Goal: Information Seeking & Learning: Learn about a topic

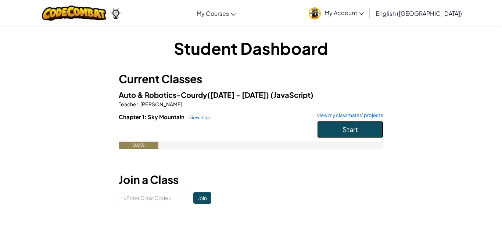
click at [343, 135] on button "Start" at bounding box center [350, 129] width 66 height 17
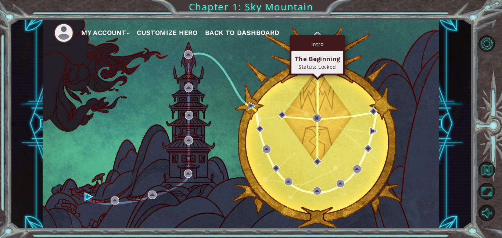
click at [318, 39] on div "Intro" at bounding box center [317, 44] width 52 height 14
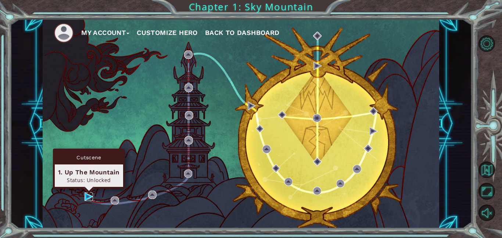
click at [87, 198] on img at bounding box center [89, 196] width 8 height 8
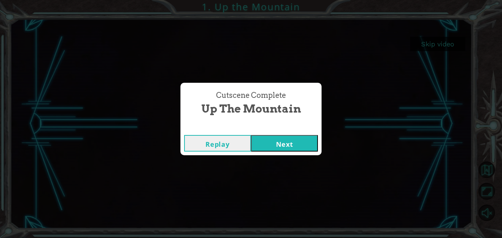
click at [297, 148] on button "Next" at bounding box center [284, 143] width 67 height 17
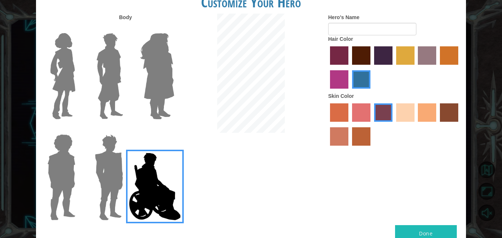
click at [103, 83] on img at bounding box center [109, 76] width 33 height 92
click at [126, 28] on input "Hero Lars" at bounding box center [126, 28] width 0 height 0
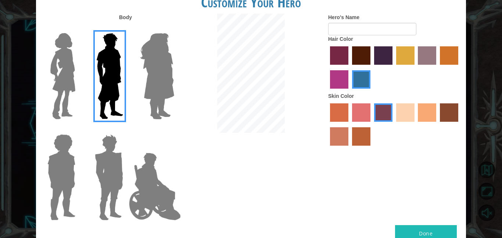
click at [71, 183] on img at bounding box center [61, 177] width 34 height 92
click at [78, 129] on input "Hero Steven" at bounding box center [78, 129] width 0 height 0
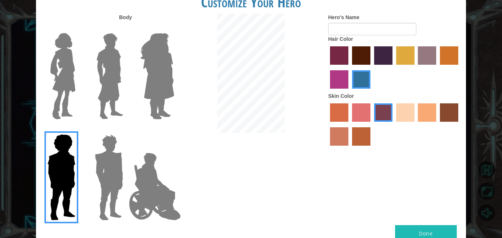
click at [107, 174] on img at bounding box center [109, 177] width 34 height 92
click at [126, 129] on input "Hero Garnet" at bounding box center [126, 129] width 0 height 0
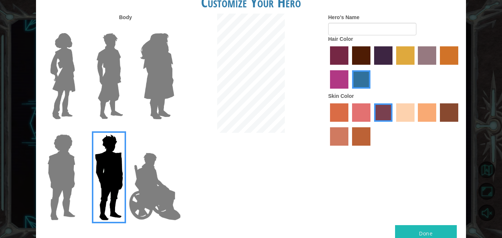
click at [111, 88] on img at bounding box center [109, 76] width 33 height 92
click at [126, 28] on input "Hero Lars" at bounding box center [126, 28] width 0 height 0
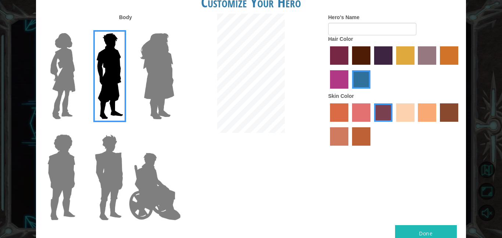
click at [102, 168] on img at bounding box center [109, 177] width 34 height 92
click at [126, 129] on input "Hero Garnet" at bounding box center [126, 129] width 0 height 0
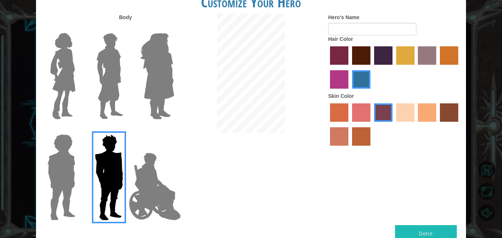
click at [42, 205] on label at bounding box center [60, 177] width 37 height 92
click at [78, 129] on input "Hero Steven" at bounding box center [78, 129] width 0 height 0
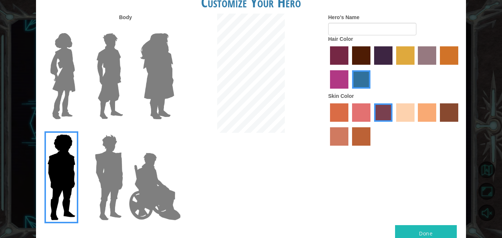
click at [150, 89] on img at bounding box center [157, 76] width 40 height 92
click at [174, 28] on input "Hero Amethyst" at bounding box center [174, 28] width 0 height 0
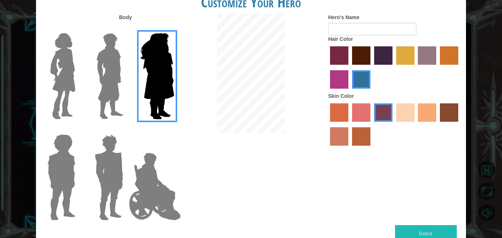
click at [127, 96] on div at bounding box center [108, 73] width 48 height 101
click at [141, 184] on img at bounding box center [155, 187] width 58 height 74
click at [174, 129] on input "Hero Jamie" at bounding box center [174, 129] width 0 height 0
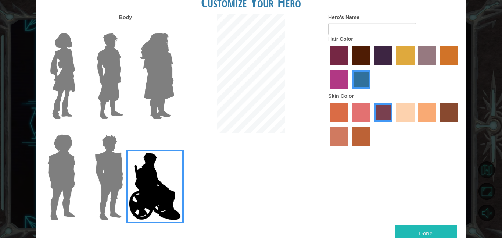
click at [403, 118] on label "sandy beach skin color" at bounding box center [405, 112] width 18 height 18
click at [394, 124] on input "sandy beach skin color" at bounding box center [394, 124] width 0 height 0
click at [377, 134] on div at bounding box center [394, 125] width 132 height 48
click at [361, 136] on label "smoke tree skin color" at bounding box center [361, 136] width 18 height 18
click at [350, 148] on input "smoke tree skin color" at bounding box center [350, 148] width 0 height 0
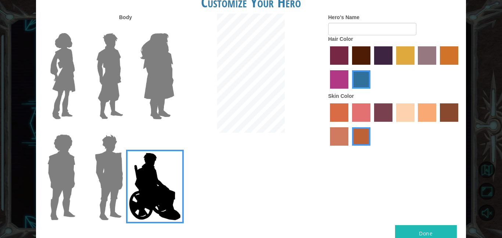
click at [311, 137] on div "Body Hero's Name Hair Color Skin Color" at bounding box center [251, 119] width 430 height 211
click at [319, 137] on div "Body Hero's Name Hair Color Skin Color" at bounding box center [251, 119] width 430 height 211
click at [399, 116] on label "sandy beach skin color" at bounding box center [405, 112] width 18 height 18
click at [394, 124] on input "sandy beach skin color" at bounding box center [394, 124] width 0 height 0
drag, startPoint x: 387, startPoint y: 112, endPoint x: 391, endPoint y: 118, distance: 7.4
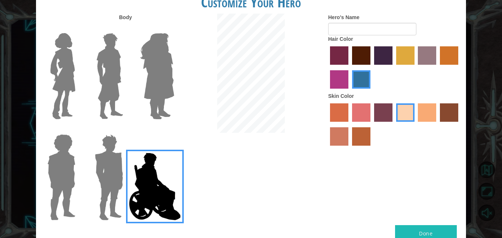
click at [391, 118] on label "tosca skin color" at bounding box center [383, 112] width 18 height 18
click at [372, 124] on input "tosca skin color" at bounding box center [372, 124] width 0 height 0
click at [450, 108] on label "karma skin color" at bounding box center [449, 112] width 18 height 18
click at [437, 124] on input "karma skin color" at bounding box center [437, 124] width 0 height 0
click at [342, 76] on label "medium red violet hair color" at bounding box center [339, 79] width 18 height 18
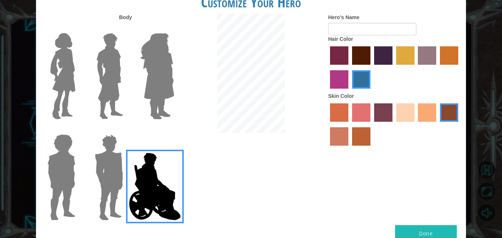
click at [459, 67] on input "medium red violet hair color" at bounding box center [459, 67] width 0 height 0
click at [338, 54] on label "paprika hair color" at bounding box center [339, 55] width 18 height 18
click at [327, 67] on input "paprika hair color" at bounding box center [327, 67] width 0 height 0
click at [371, 55] on div at bounding box center [394, 68] width 132 height 48
click at [369, 55] on label "maroon hair color" at bounding box center [361, 55] width 18 height 18
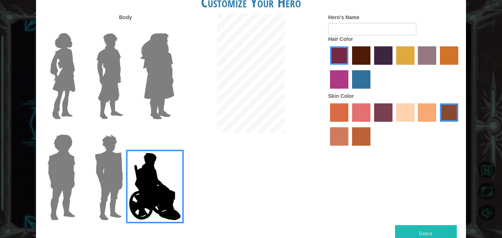
click at [350, 67] on input "maroon hair color" at bounding box center [350, 67] width 0 height 0
click at [386, 60] on label "hot purple hair color" at bounding box center [383, 55] width 18 height 18
click at [372, 67] on input "hot purple hair color" at bounding box center [372, 67] width 0 height 0
click at [402, 63] on label "tulip tree hair color" at bounding box center [405, 55] width 18 height 18
click at [394, 67] on input "tulip tree hair color" at bounding box center [394, 67] width 0 height 0
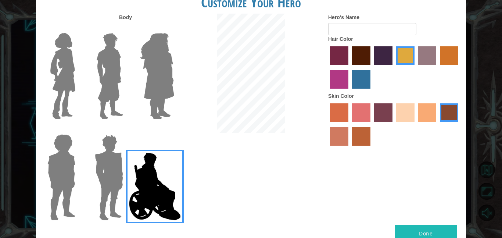
click at [430, 60] on label "bazaar hair color" at bounding box center [427, 55] width 18 height 18
click at [416, 67] on input "bazaar hair color" at bounding box center [416, 67] width 0 height 0
click at [470, 73] on div "Customize Your Hero Body Hero's Name Hair Color Skin Color Done" at bounding box center [251, 119] width 502 height 238
click at [410, 51] on label "tulip tree hair color" at bounding box center [405, 55] width 18 height 18
click at [394, 67] on input "tulip tree hair color" at bounding box center [394, 67] width 0 height 0
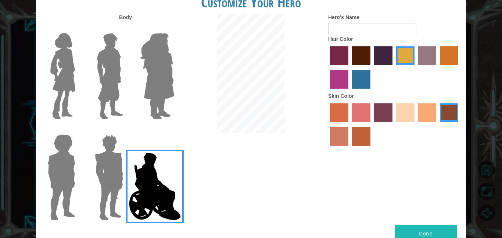
click at [410, 112] on label "sandy beach skin color" at bounding box center [405, 112] width 18 height 18
click at [394, 124] on input "sandy beach skin color" at bounding box center [394, 124] width 0 height 0
click at [400, 64] on label "tulip tree hair color" at bounding box center [405, 55] width 18 height 18
click at [394, 67] on input "tulip tree hair color" at bounding box center [394, 67] width 0 height 0
click at [383, 54] on label "hot purple hair color" at bounding box center [383, 55] width 18 height 18
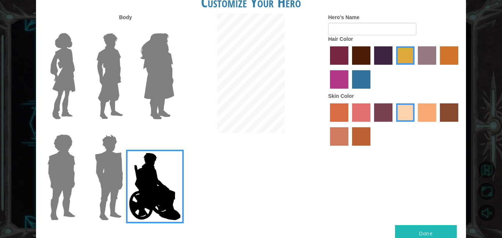
click at [372, 67] on input "hot purple hair color" at bounding box center [372, 67] width 0 height 0
click at [366, 54] on label "maroon hair color" at bounding box center [361, 55] width 18 height 18
click at [350, 67] on input "maroon hair color" at bounding box center [350, 67] width 0 height 0
click at [366, 54] on label "maroon hair color" at bounding box center [361, 55] width 18 height 18
click at [350, 67] on input "maroon hair color" at bounding box center [350, 67] width 0 height 0
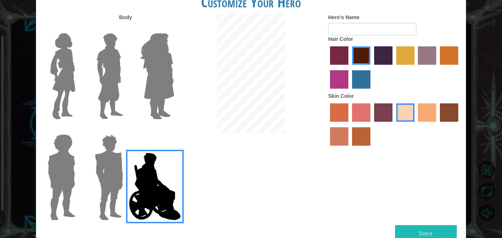
click at [92, 57] on label at bounding box center [107, 76] width 37 height 92
click at [126, 28] on input "Hero Lars" at bounding box center [126, 28] width 0 height 0
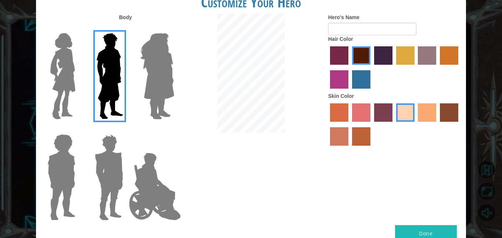
click at [358, 80] on label "lachmara hair color" at bounding box center [361, 79] width 18 height 18
click at [350, 91] on input "lachmara hair color" at bounding box center [350, 91] width 0 height 0
click at [358, 80] on label "lachmara hair color" at bounding box center [361, 79] width 18 height 18
click at [350, 91] on input "lachmara hair color" at bounding box center [350, 91] width 0 height 0
click at [383, 115] on label "tosca skin color" at bounding box center [383, 112] width 18 height 18
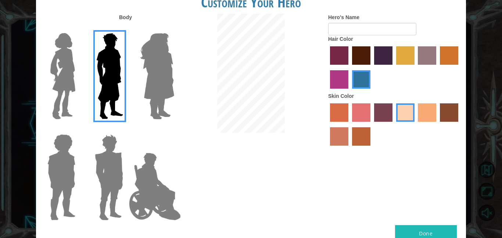
click at [372, 124] on input "tosca skin color" at bounding box center [372, 124] width 0 height 0
click at [401, 118] on label "sandy beach skin color" at bounding box center [405, 112] width 18 height 18
click at [394, 124] on input "sandy beach skin color" at bounding box center [394, 124] width 0 height 0
click at [420, 121] on label "tacao skin color" at bounding box center [427, 112] width 18 height 18
click at [416, 124] on input "tacao skin color" at bounding box center [416, 124] width 0 height 0
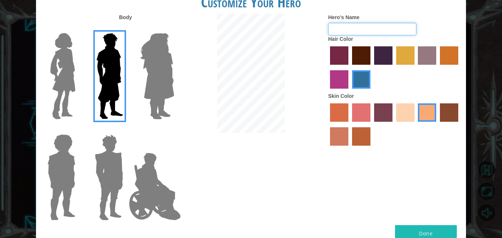
click at [379, 28] on input "Hero's Name" at bounding box center [372, 29] width 88 height 12
type input "g"
type input "h"
type input "[PERSON_NAME] 2"
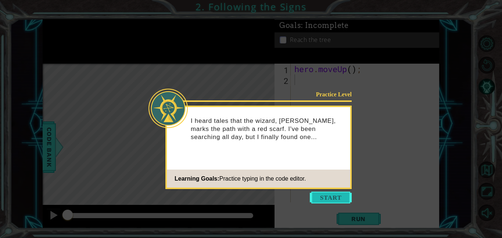
click at [342, 201] on button "Start" at bounding box center [331, 197] width 42 height 12
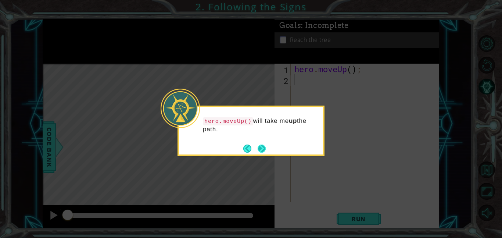
click at [266, 150] on button "Next" at bounding box center [262, 148] width 8 height 8
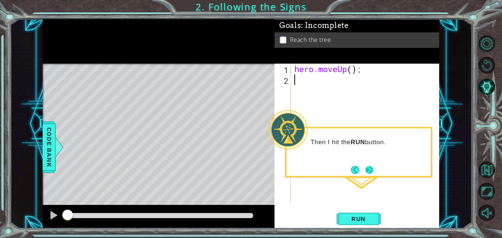
click at [368, 172] on button "Next" at bounding box center [369, 169] width 8 height 8
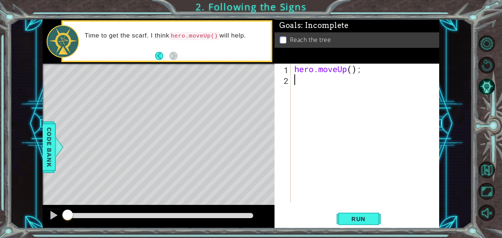
click at [353, 71] on div "hero . moveUp ( ) ;" at bounding box center [367, 144] width 148 height 160
click at [372, 218] on span "Run" at bounding box center [358, 218] width 29 height 7
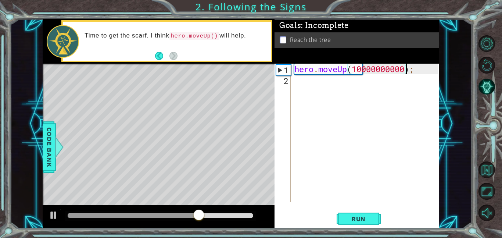
scroll to position [0, 6]
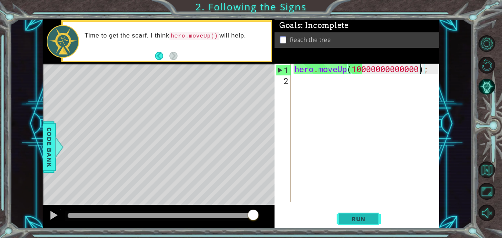
click at [366, 220] on span "Run" at bounding box center [358, 218] width 29 height 7
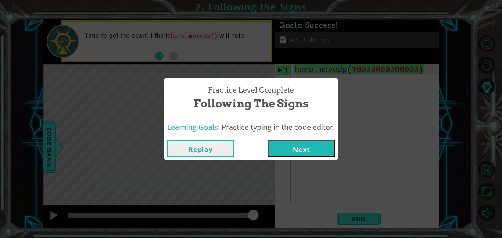
click at [203, 151] on button "Replay" at bounding box center [200, 148] width 67 height 17
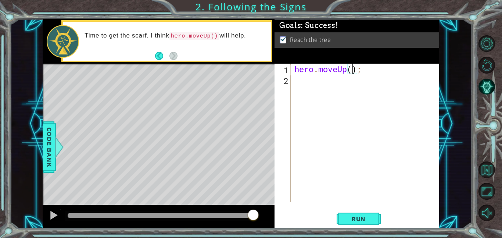
scroll to position [0, 3]
type textarea "hero.moveUp(3);"
click at [301, 87] on div "hero . moveUp ( 3 ) ;" at bounding box center [367, 144] width 148 height 160
click at [361, 217] on span "Run" at bounding box center [358, 218] width 29 height 7
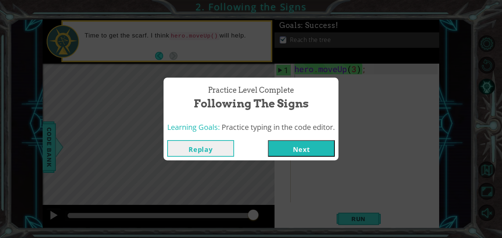
click at [300, 146] on button "Next" at bounding box center [301, 148] width 67 height 17
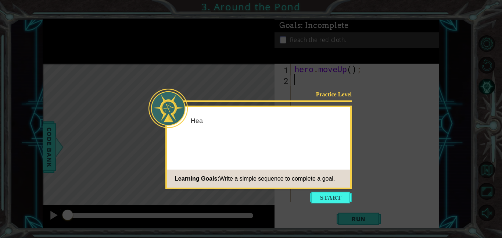
click at [300, 146] on div "Practice Level Hea Learning Goals: Write a simple sequence to complete a goal." at bounding box center [258, 146] width 186 height 83
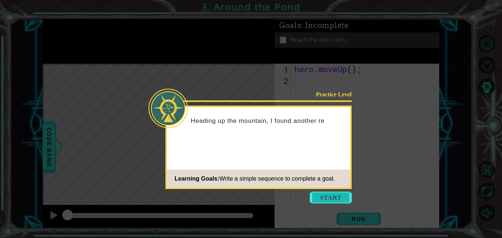
click at [321, 195] on button "Start" at bounding box center [331, 197] width 42 height 12
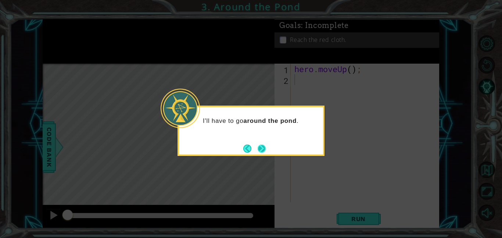
click at [258, 148] on button "Next" at bounding box center [262, 148] width 8 height 8
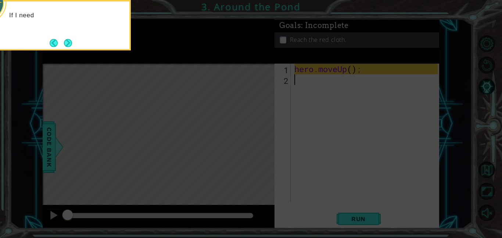
click at [326, 115] on icon at bounding box center [251, 36] width 502 height 404
click at [68, 41] on button "Next" at bounding box center [67, 42] width 9 height 9
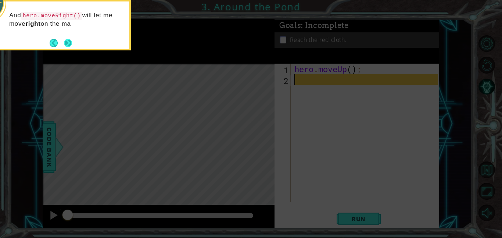
click at [68, 45] on button "Next" at bounding box center [68, 43] width 8 height 8
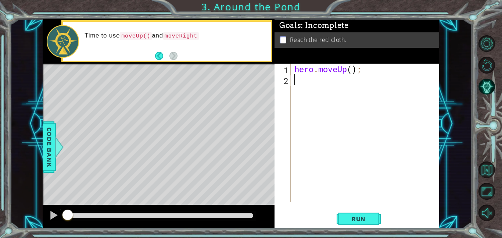
click at [309, 85] on div "hero . moveUp ( ) ;" at bounding box center [367, 144] width 148 height 160
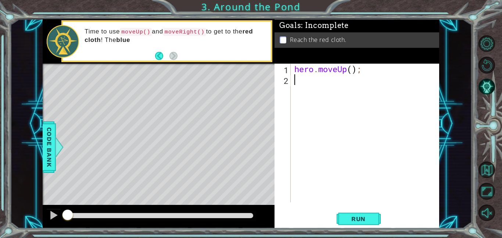
click at [309, 85] on div "hero . moveUp ( ) ;" at bounding box center [367, 144] width 148 height 160
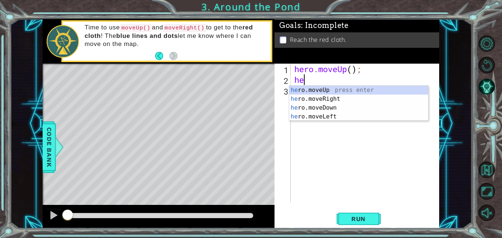
type textarea "hero"
click at [332, 99] on div "hero .moveUp press enter hero .moveRight press enter hero .moveDown press enter…" at bounding box center [358, 112] width 139 height 53
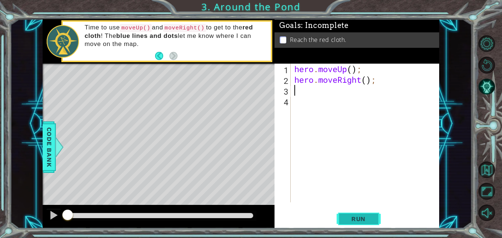
click at [362, 221] on span "Run" at bounding box center [358, 218] width 29 height 7
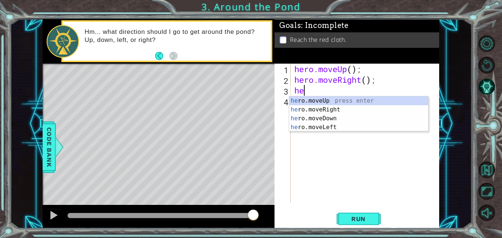
type textarea "h"
type textarea "up"
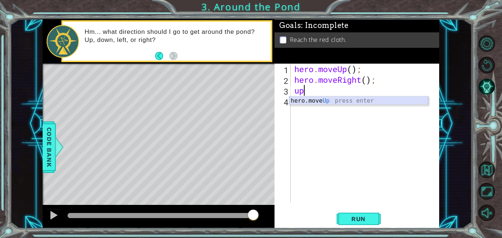
click at [330, 101] on div "hero.move Up press enter" at bounding box center [358, 109] width 139 height 26
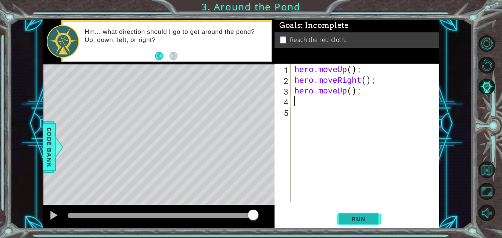
click at [365, 219] on span "Run" at bounding box center [358, 218] width 29 height 7
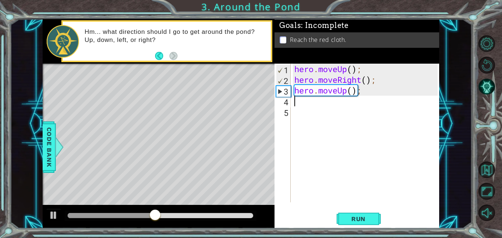
click at [354, 92] on div "hero . moveUp ( ) ; hero . moveRight ( ) ; hero . moveUp ( ) ;" at bounding box center [367, 144] width 148 height 160
type textarea "hero.moveUp(2);"
click at [365, 219] on span "Run" at bounding box center [358, 218] width 29 height 7
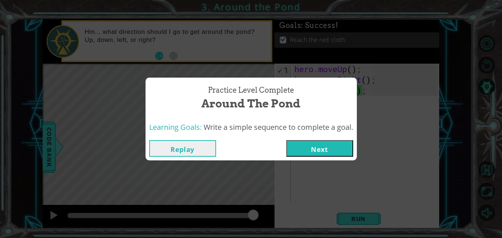
click at [323, 145] on button "Next" at bounding box center [319, 148] width 67 height 17
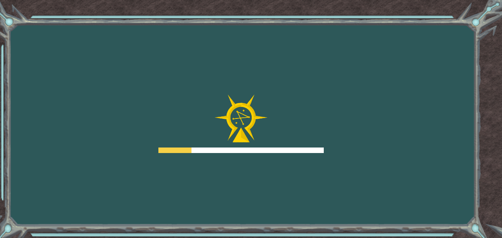
click at [323, 145] on div at bounding box center [240, 123] width 165 height 59
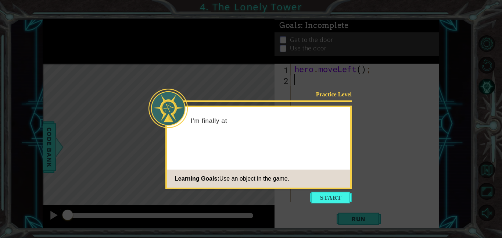
click at [331, 206] on icon at bounding box center [251, 119] width 502 height 238
click at [332, 202] on button "Start" at bounding box center [331, 197] width 42 height 12
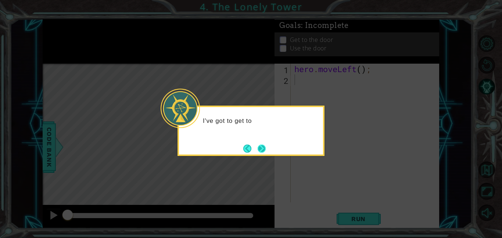
click at [258, 153] on button "Next" at bounding box center [262, 148] width 8 height 8
click at [258, 149] on button "Next" at bounding box center [262, 148] width 8 height 8
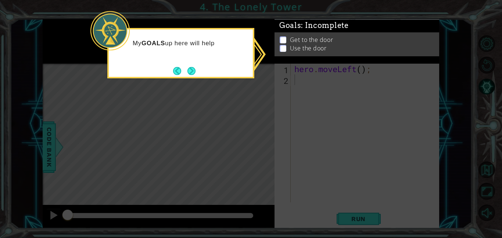
click at [283, 151] on icon at bounding box center [251, 119] width 502 height 238
click at [310, 155] on icon at bounding box center [251, 119] width 502 height 238
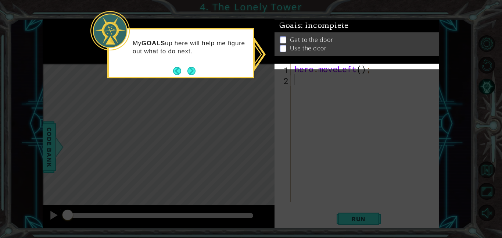
click at [310, 155] on icon at bounding box center [251, 119] width 502 height 238
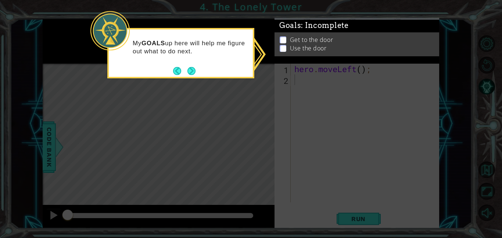
click at [310, 155] on icon at bounding box center [251, 119] width 502 height 238
click at [187, 69] on button "Next" at bounding box center [192, 71] width 10 height 10
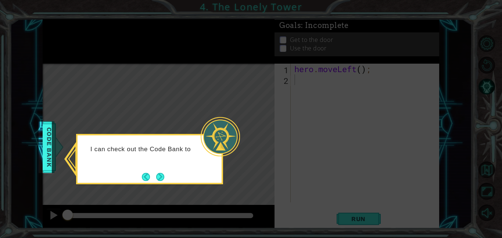
click at [230, 123] on div at bounding box center [220, 136] width 39 height 39
click at [171, 175] on div "I can check out the Code Bank to see all the actions I can do." at bounding box center [150, 156] width 144 height 37
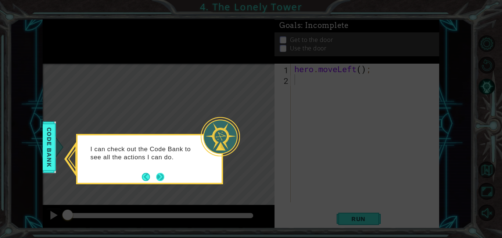
click at [162, 175] on button "Next" at bounding box center [160, 177] width 8 height 8
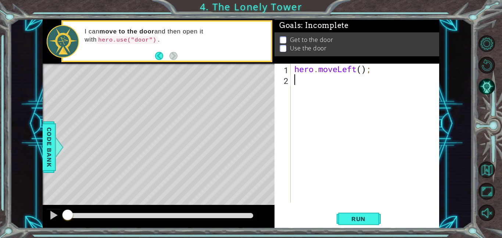
click at [361, 74] on div "hero . moveLeft ( ) ;" at bounding box center [367, 144] width 148 height 160
type textarea "hero.moveLeft(2);"
click at [321, 81] on div "hero . moveLeft ( 2 ) ;" at bounding box center [367, 144] width 148 height 160
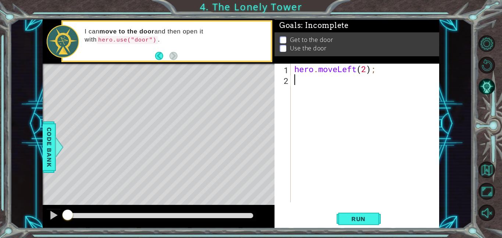
type textarea "u"
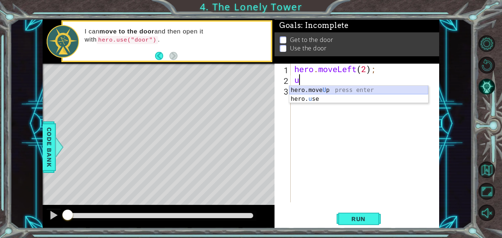
click at [340, 88] on div "hero.move U p press enter hero. u se press enter" at bounding box center [358, 103] width 139 height 35
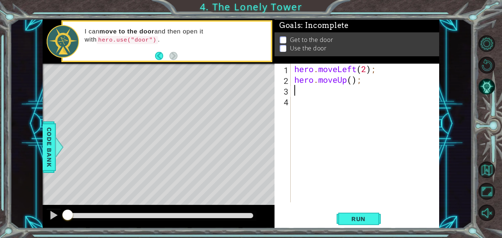
click at [353, 81] on div "hero . moveLeft ( 2 ) ; hero . moveUp ( ) ;" at bounding box center [367, 144] width 148 height 160
type textarea "hero.moveUp(2);"
click at [304, 100] on div "hero . moveLeft ( 2 ) ; hero . moveUp ( 2 ) ;" at bounding box center [367, 144] width 148 height 160
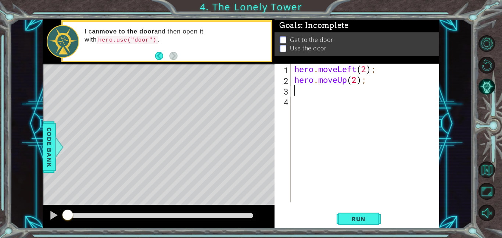
click at [299, 88] on div "hero . moveLeft ( 2 ) ; hero . moveUp ( 2 ) ;" at bounding box center [367, 144] width 148 height 160
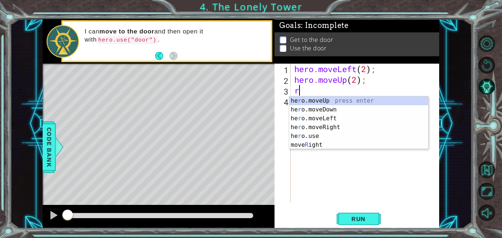
type textarea "ri"
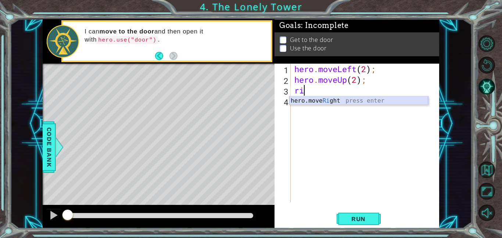
click at [326, 103] on div "hero.move Ri ght press enter" at bounding box center [358, 109] width 139 height 26
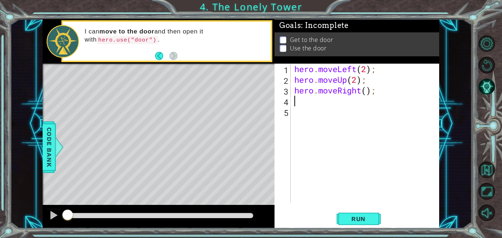
click at [365, 93] on div "hero . moveLeft ( 2 ) ; hero . moveUp ( 2 ) ; hero . moveRight ( ) ;" at bounding box center [367, 144] width 148 height 160
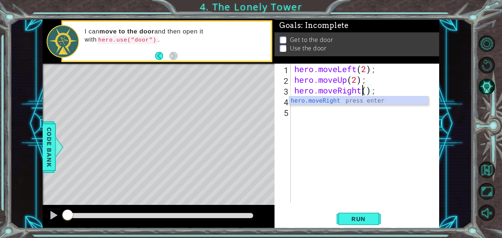
click at [368, 89] on div "hero . moveLeft ( 2 ) ; hero . moveUp ( 2 ) ; hero . moveRight ( ) ;" at bounding box center [367, 144] width 148 height 160
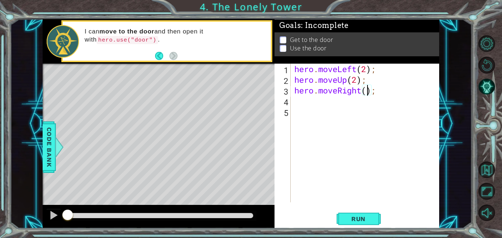
type textarea "hero.moveRight(2);"
click at [304, 115] on div "hero . moveLeft ( 2 ) ; hero . moveUp ( 2 ) ; hero . moveRight ( 2 ) ;" at bounding box center [367, 144] width 148 height 160
click at [302, 111] on div "hero . moveLeft ( 2 ) ; hero . moveUp ( 2 ) ; hero . moveRight ( 2 ) ;" at bounding box center [367, 144] width 148 height 160
click at [300, 107] on div "hero . moveLeft ( 2 ) ; hero . moveUp ( 2 ) ; hero . moveRight ( 2 ) ;" at bounding box center [367, 144] width 148 height 160
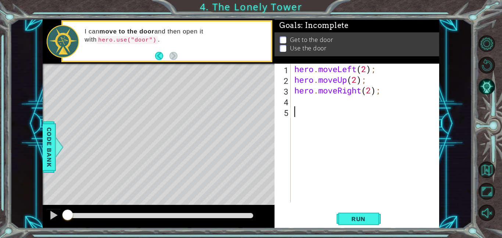
click at [299, 106] on div "hero . moveLeft ( 2 ) ; hero . moveUp ( 2 ) ; hero . moveRight ( 2 ) ;" at bounding box center [367, 144] width 148 height 160
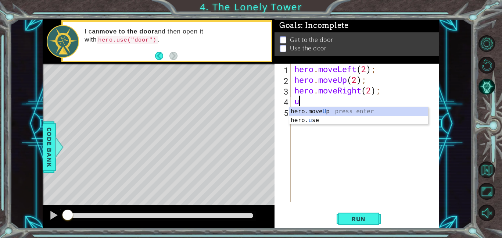
type textarea "up"
click at [334, 115] on div "hero . moveLeft ( 2 ) ; hero . moveUp ( 2 ) ; hero . moveRight ( 2 ) ; up" at bounding box center [367, 144] width 148 height 160
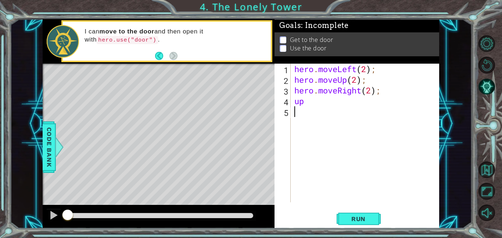
click at [306, 107] on div "hero . moveLeft ( 2 ) ; hero . moveUp ( 2 ) ; hero . moveRight ( 2 ) ; up" at bounding box center [367, 144] width 148 height 160
click at [303, 102] on div "hero . moveLeft ( 2 ) ; hero . moveUp ( 2 ) ; hero . moveRight ( 2 ) ; up" at bounding box center [367, 144] width 148 height 160
type textarea "u"
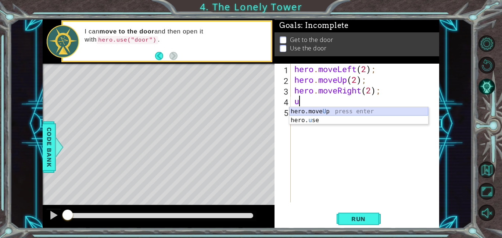
click at [339, 111] on div "hero.move U p press enter hero. u se press enter" at bounding box center [358, 124] width 139 height 35
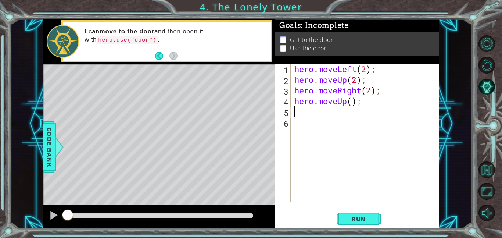
click at [352, 100] on div "hero . moveLeft ( 2 ) ; hero . moveUp ( 2 ) ; hero . moveRight ( 2 ) ; hero . m…" at bounding box center [367, 144] width 148 height 160
type textarea "hero.moveUp(1);"
click at [352, 214] on button "Run" at bounding box center [359, 218] width 44 height 17
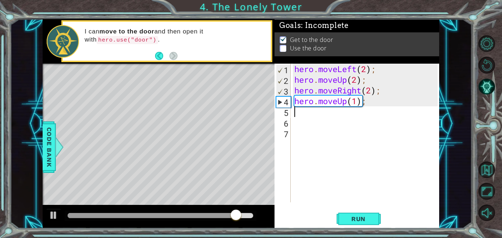
click at [366, 101] on div "hero . moveLeft ( 2 ) ; hero . moveUp ( 2 ) ; hero . moveRight ( 2 ) ; hero . m…" at bounding box center [367, 144] width 148 height 160
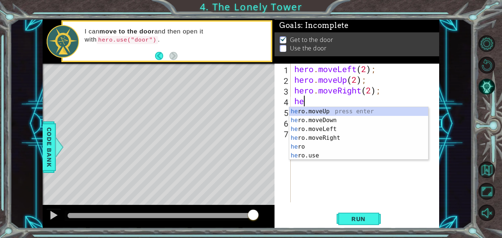
type textarea "h"
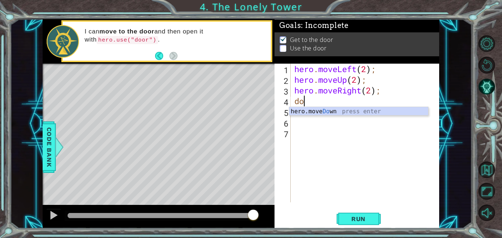
type textarea "d"
click at [359, 114] on div "hero. us e press enter" at bounding box center [358, 120] width 139 height 26
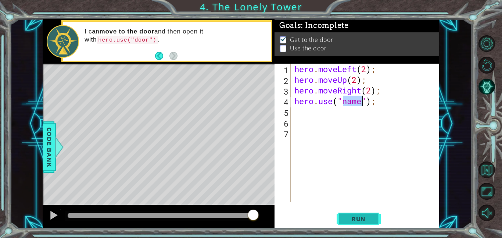
click at [359, 213] on button "Run" at bounding box center [359, 218] width 44 height 17
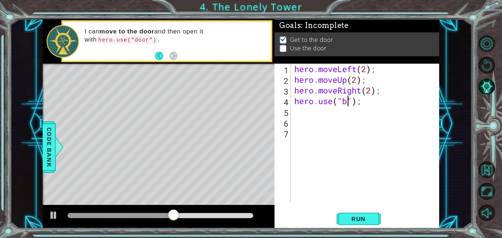
scroll to position [0, 3]
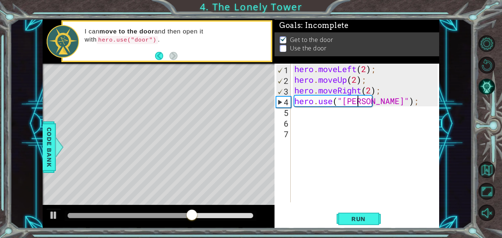
type textarea "hero.use("bob2");"
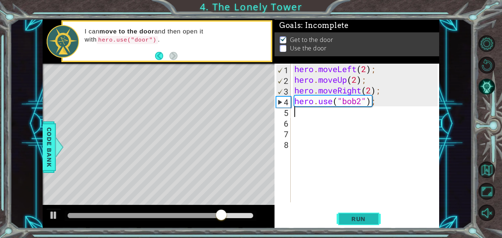
click at [358, 221] on span "Run" at bounding box center [358, 218] width 29 height 7
click at [364, 103] on div "hero . moveLeft ( 2 ) ; hero . moveUp ( 2 ) ; hero . moveRight ( 2 ) ; hero . u…" at bounding box center [367, 144] width 148 height 160
type textarea "hero.use("door");"
click at [376, 221] on button "Run" at bounding box center [359, 218] width 44 height 17
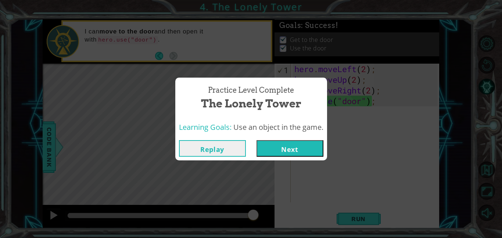
click at [301, 150] on button "Next" at bounding box center [290, 148] width 67 height 17
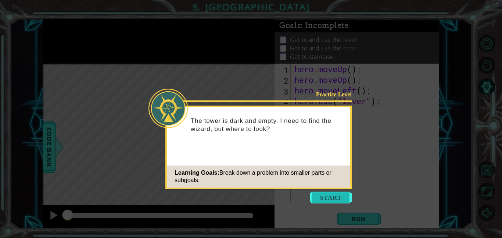
click at [336, 198] on button "Start" at bounding box center [331, 197] width 42 height 12
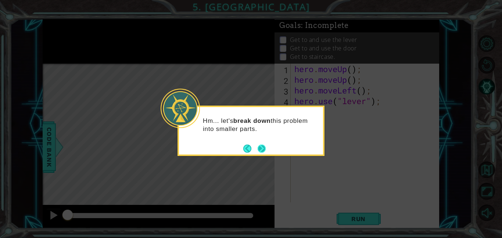
click at [264, 148] on button "Next" at bounding box center [262, 149] width 10 height 10
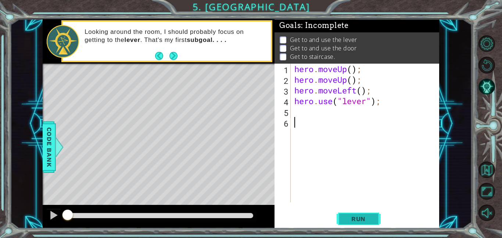
click at [370, 221] on span "Run" at bounding box center [358, 218] width 29 height 7
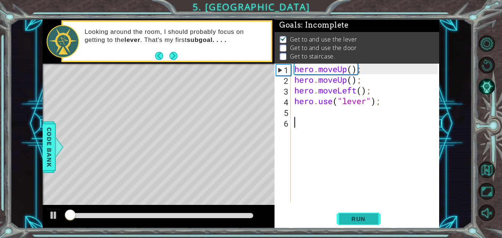
scroll to position [1, 0]
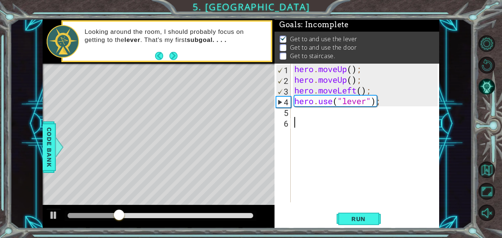
click at [305, 113] on div "hero . moveUp ( ) ; hero . moveUp ( ) ; hero . moveLeft ( ) ; hero . use ( "lev…" at bounding box center [367, 144] width 148 height 160
type textarea "le"
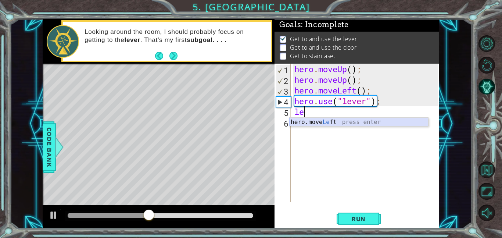
click at [339, 121] on div "hero.move Le ft press enter" at bounding box center [358, 131] width 139 height 26
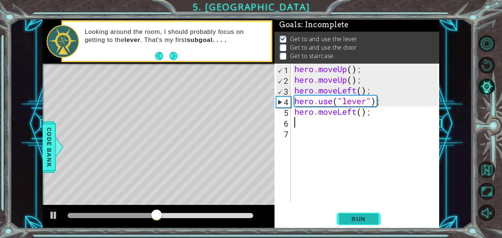
click at [354, 221] on span "Run" at bounding box center [358, 218] width 29 height 7
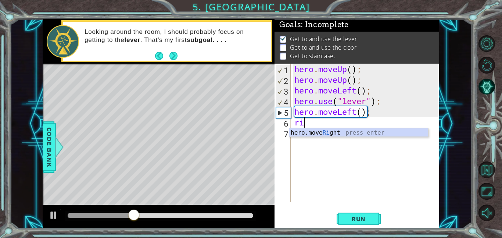
type textarea "rig"
click at [337, 133] on div "hero.move Rig ht press enter" at bounding box center [358, 141] width 139 height 26
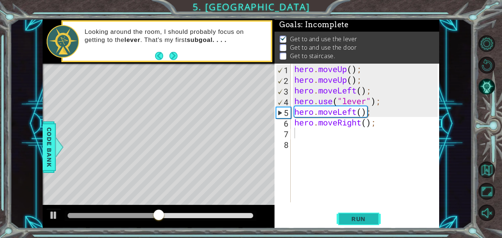
click at [364, 219] on span "Run" at bounding box center [358, 218] width 29 height 7
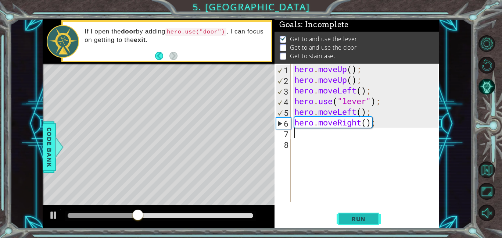
click at [360, 215] on span "Run" at bounding box center [358, 218] width 29 height 7
click at [368, 121] on div "hero . moveUp ( ) ; hero . moveUp ( ) ; hero . moveLeft ( ) ; hero . use ( "lev…" at bounding box center [367, 144] width 148 height 160
type textarea "hero.moveRight(4);"
click at [359, 222] on button "Run" at bounding box center [359, 218] width 44 height 17
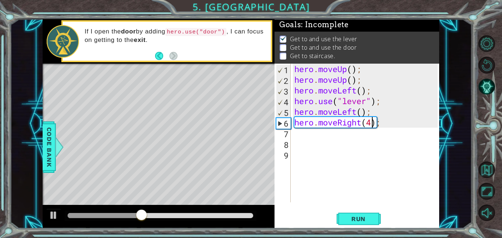
click at [374, 126] on div "hero . moveUp ( ) ; hero . moveUp ( ) ; hero . moveLeft ( ) ; hero . use ( "lev…" at bounding box center [367, 144] width 148 height 160
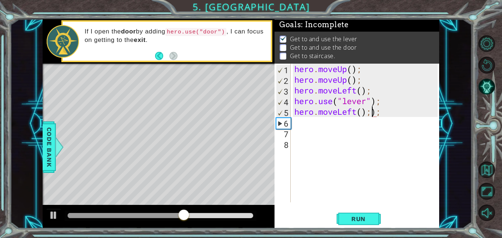
click at [400, 116] on div "hero . moveUp ( ) ; hero . moveUp ( ) ; hero . moveLeft ( ) ; hero . use ( "lev…" at bounding box center [367, 144] width 148 height 160
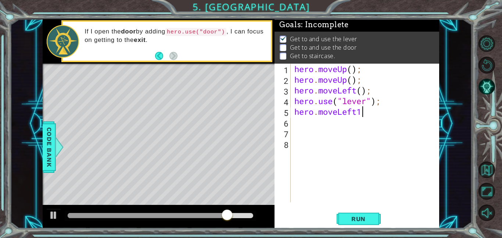
scroll to position [0, 3]
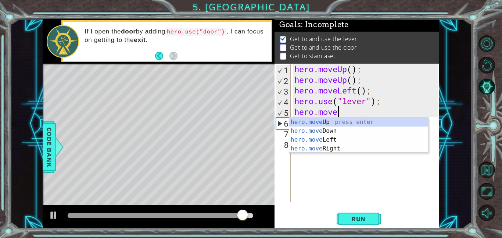
type textarea "hero."
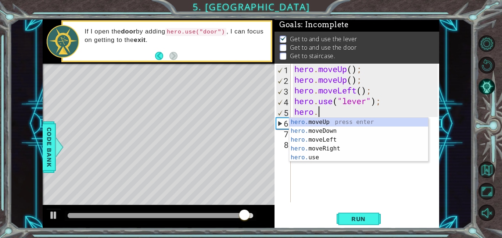
scroll to position [0, 1]
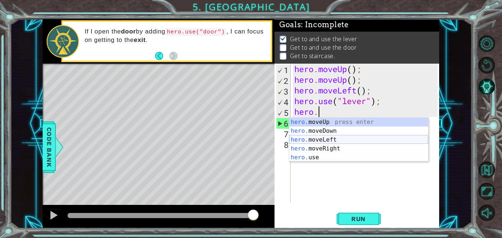
click at [343, 139] on div "hero. moveUp press enter hero. moveDown press enter hero. moveLeft press enter …" at bounding box center [358, 149] width 139 height 62
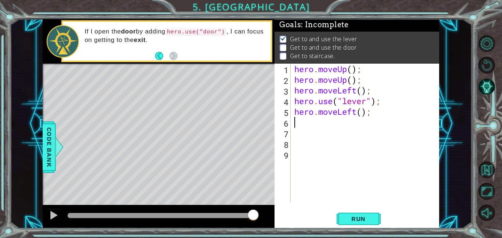
click at [361, 113] on div "hero . moveUp ( ) ; hero . moveUp ( ) ; hero . moveLeft ( ) ; hero . use ( "lev…" at bounding box center [367, 144] width 148 height 160
click at [353, 68] on div "hero . moveUp ( ) ; hero . moveUp ( ) ; hero . moveLeft ( ) ; hero . use ( "lev…" at bounding box center [367, 144] width 148 height 160
click at [352, 83] on div "hero . moveUp ( 2 ) ; hero . moveUp ( ) ; hero . moveLeft ( ) ; hero . use ( "l…" at bounding box center [367, 144] width 148 height 160
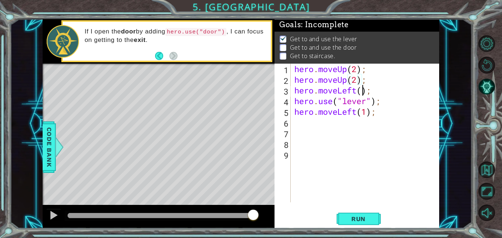
click at [363, 92] on div "hero . moveUp ( 2 ) ; hero . moveUp ( 2 ) ; hero . moveLeft ( ) ; hero . use ( …" at bounding box center [367, 144] width 148 height 160
click at [370, 218] on span "Run" at bounding box center [358, 218] width 29 height 7
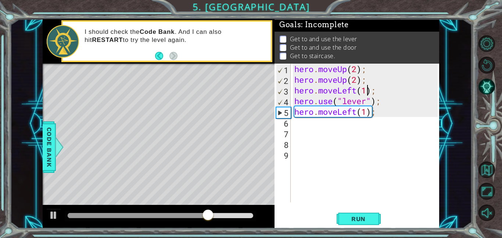
click at [336, 117] on div "hero . moveUp ( 2 ) ; hero . moveUp ( 2 ) ; hero . moveLeft ( 1 ) ; hero . use …" at bounding box center [367, 144] width 148 height 160
click at [339, 112] on div "hero . moveUp ( 2 ) ; hero . moveUp ( 2 ) ; hero . moveLeft ( 1 ) ; hero . use …" at bounding box center [367, 144] width 148 height 160
click at [362, 114] on div "hero . moveUp ( 2 ) ; hero . moveUp ( 2 ) ; hero . moveLeft ( 1 ) ; hero . use …" at bounding box center [367, 144] width 148 height 160
click at [354, 111] on div "hero . moveUp ( 2 ) ; hero . moveUp ( 2 ) ; hero . moveLeft ( 1 ) ; hero . use …" at bounding box center [367, 144] width 148 height 160
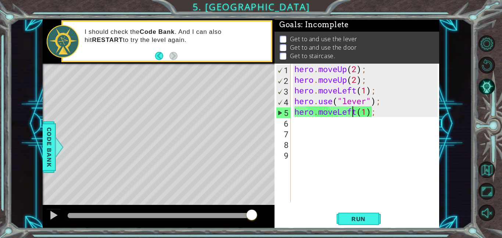
click at [357, 114] on div "hero . moveUp ( 2 ) ; hero . moveUp ( 2 ) ; hero . moveLeft ( 1 ) ; hero . use …" at bounding box center [367, 144] width 148 height 160
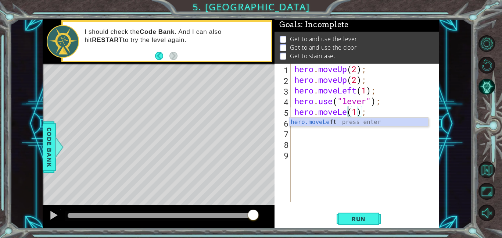
scroll to position [0, 3]
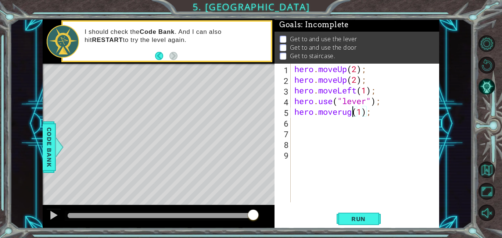
type textarea "hero.moverught(1);"
click at [315, 128] on div "hero . moveUp ( 2 ) ; hero . moveUp ( 2 ) ; hero . moveLeft ( 1 ) ; hero . use …" at bounding box center [367, 144] width 148 height 160
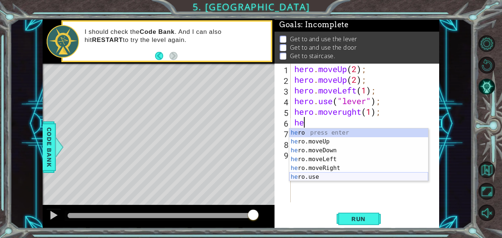
click at [333, 179] on div "he ro press enter he ro.moveUp press enter he ro.moveDown press enter he ro.mov…" at bounding box center [358, 163] width 139 height 71
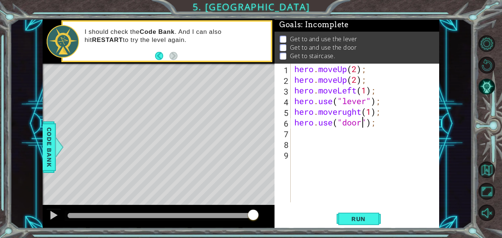
scroll to position [0, 3]
click at [347, 222] on button "Run" at bounding box center [359, 218] width 44 height 17
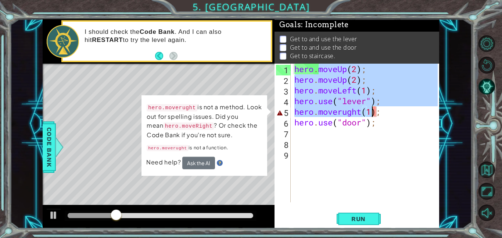
drag, startPoint x: 317, startPoint y: 64, endPoint x: 372, endPoint y: 121, distance: 78.8
click at [372, 121] on div "hero . moveUp ( 2 ) ; hero . moveUp ( 2 ) ; hero . moveLeft ( 1 ) ; hero . use …" at bounding box center [367, 144] width 148 height 160
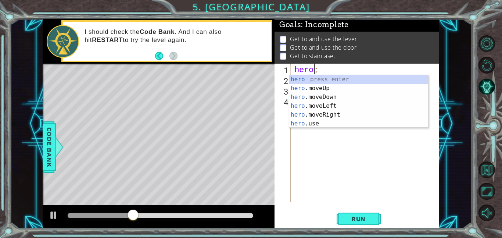
scroll to position [0, 0]
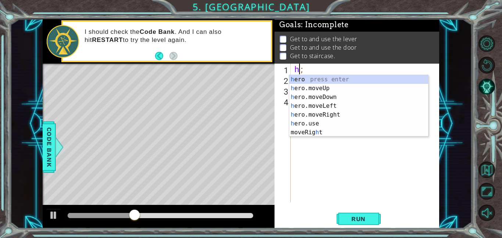
type textarea ";"
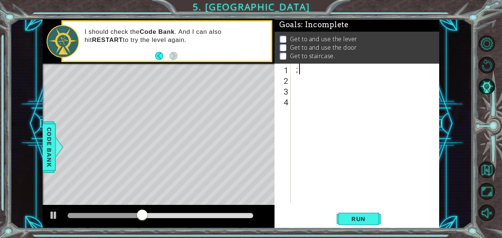
click at [302, 69] on div ";" at bounding box center [367, 144] width 148 height 160
